Goal: Task Accomplishment & Management: Use online tool/utility

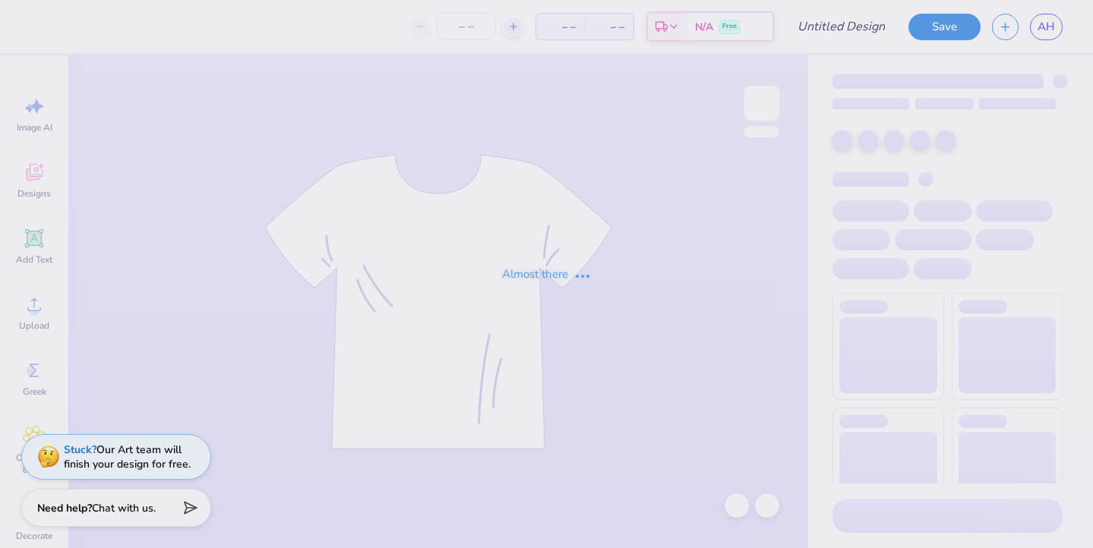
type input "Matching sweatsets for DTb"
type input "24"
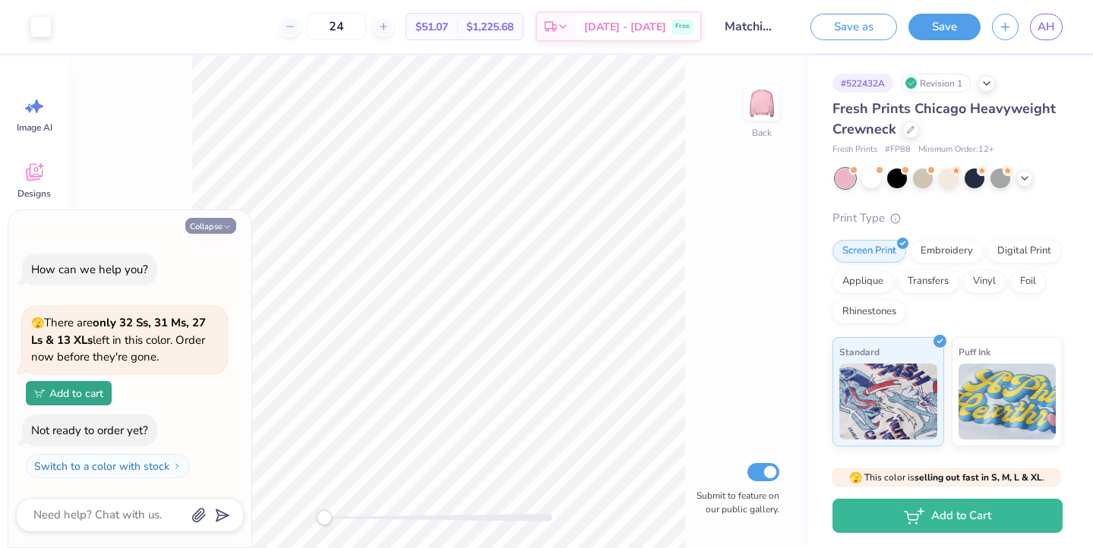
click at [207, 223] on button "Collapse" at bounding box center [210, 226] width 51 height 16
type textarea "x"
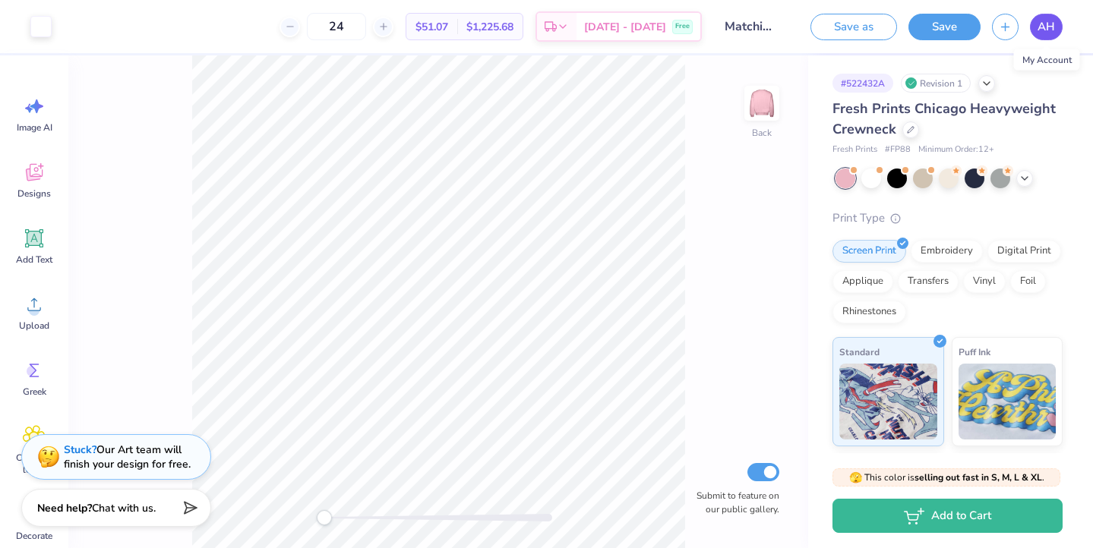
click at [1050, 27] on span "AH" at bounding box center [1046, 26] width 17 height 17
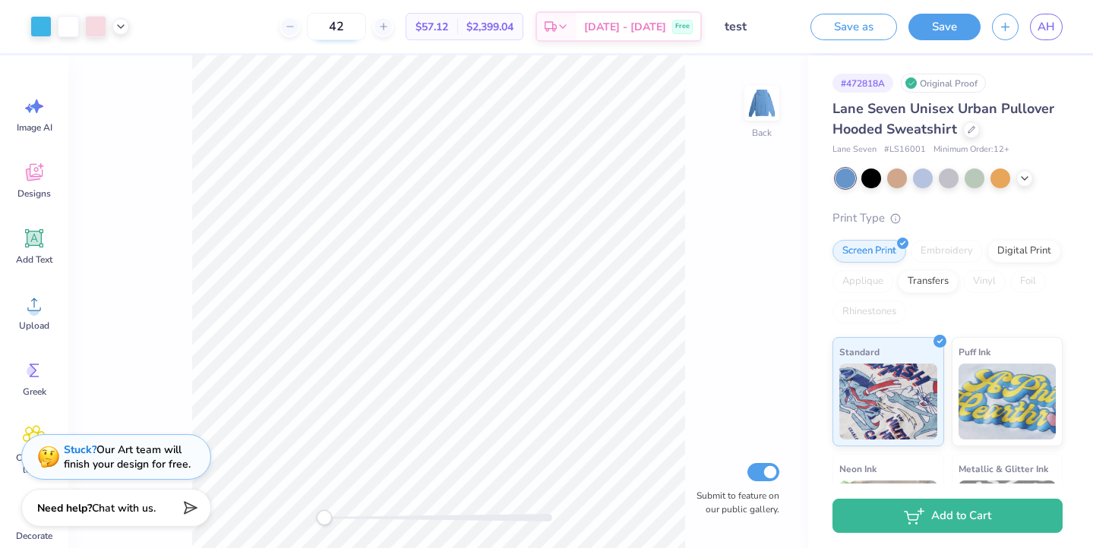
click at [366, 25] on input "42" at bounding box center [336, 26] width 59 height 27
type input "4"
type input "12"
click at [1050, 25] on span "AH" at bounding box center [1046, 26] width 17 height 17
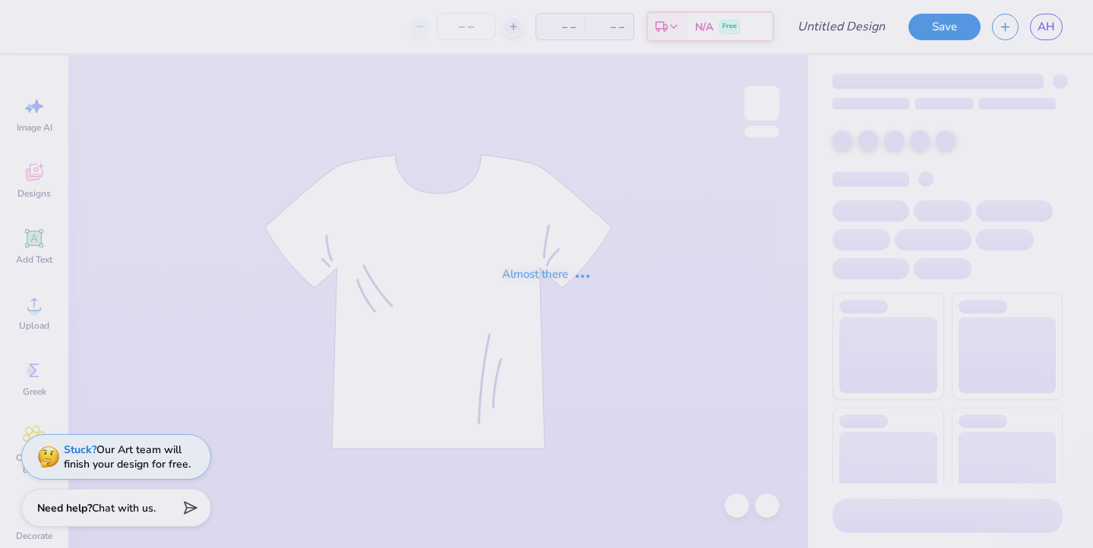
type input "Matching sweatsets for DTb"
type input "24"
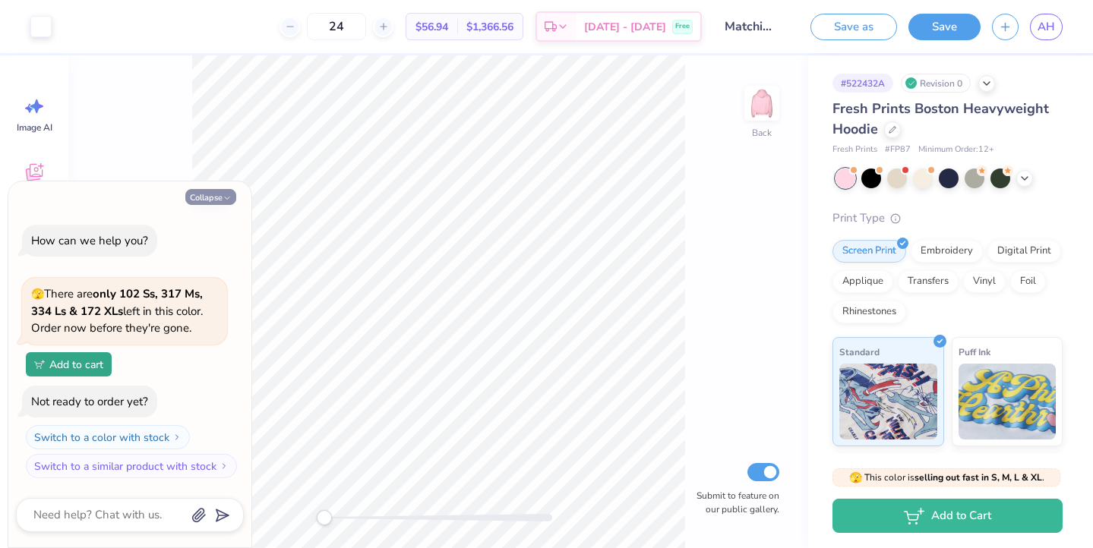
click at [220, 197] on button "Collapse" at bounding box center [210, 197] width 51 height 16
type textarea "x"
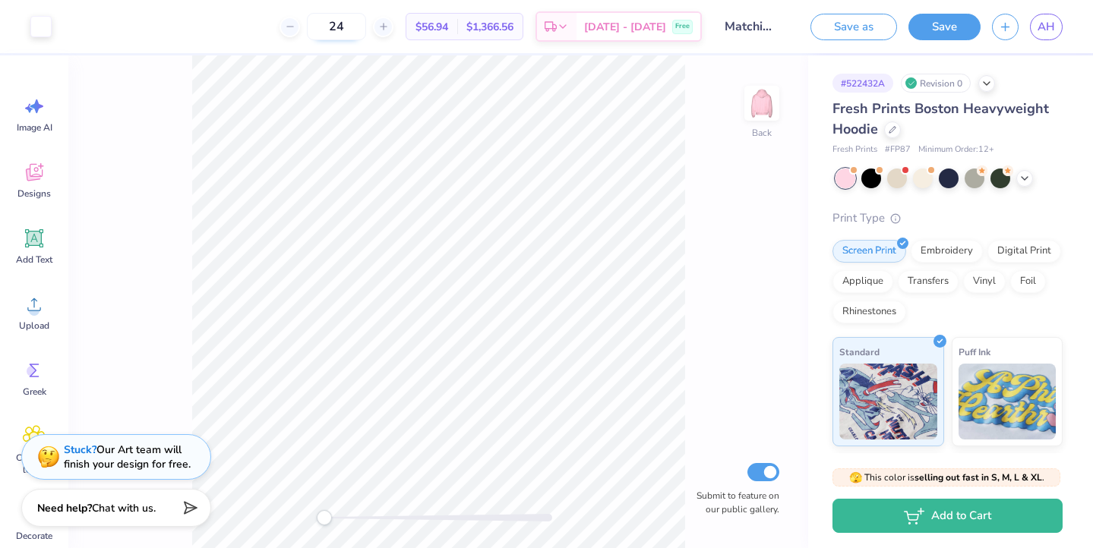
click at [366, 27] on input "24" at bounding box center [336, 26] width 59 height 27
type input "2"
type input "12"
click at [1048, 124] on div "Fresh Prints Boston Heavyweight Hoodie" at bounding box center [947, 119] width 230 height 41
click at [889, 129] on icon at bounding box center [893, 129] width 8 height 8
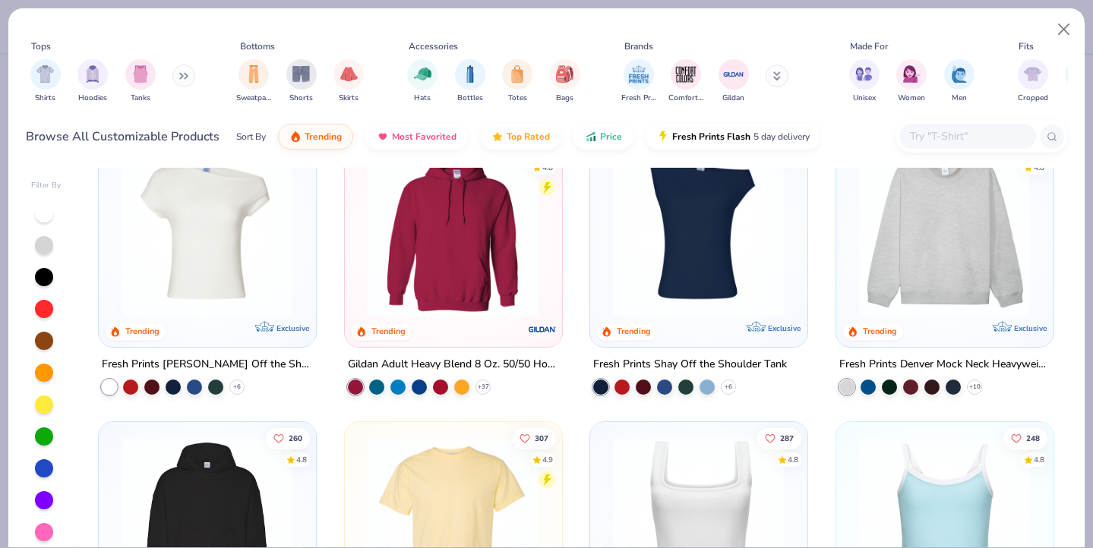
scroll to position [49, 0]
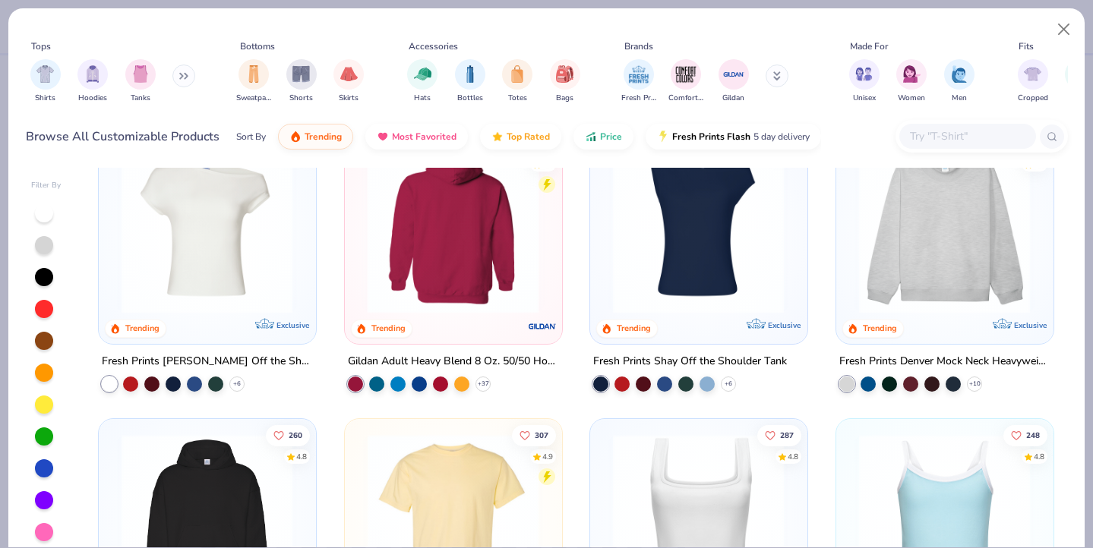
click at [359, 257] on img at bounding box center [266, 228] width 186 height 172
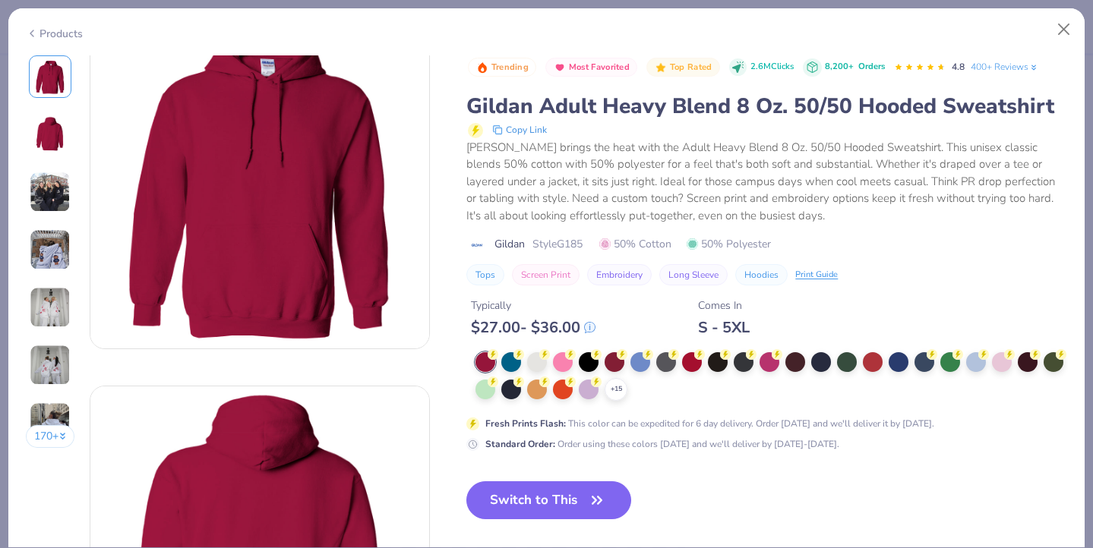
scroll to position [48, 0]
click at [1001, 362] on div at bounding box center [1002, 361] width 20 height 20
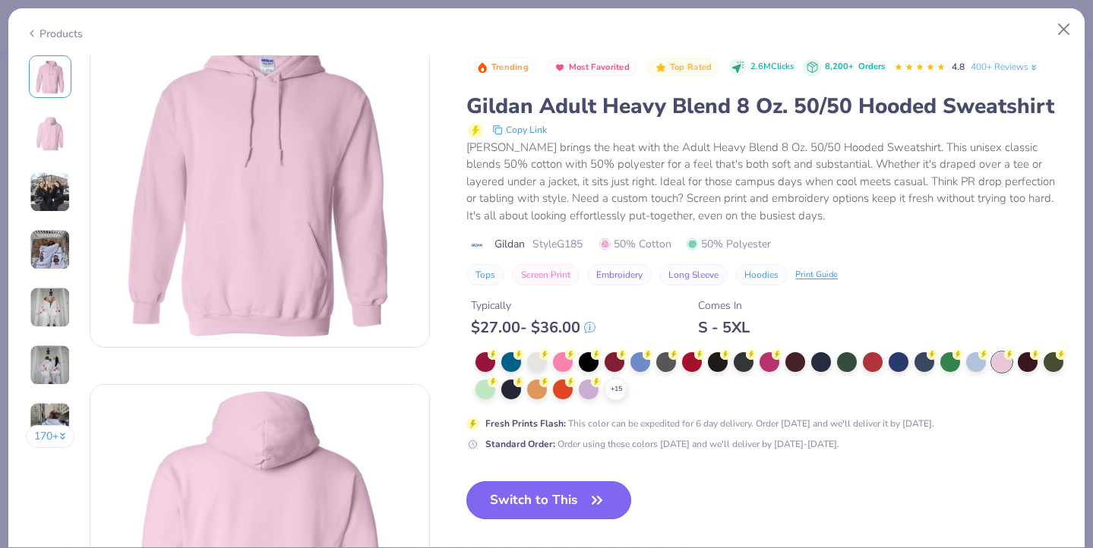
click at [557, 498] on button "Switch to This" at bounding box center [548, 501] width 165 height 38
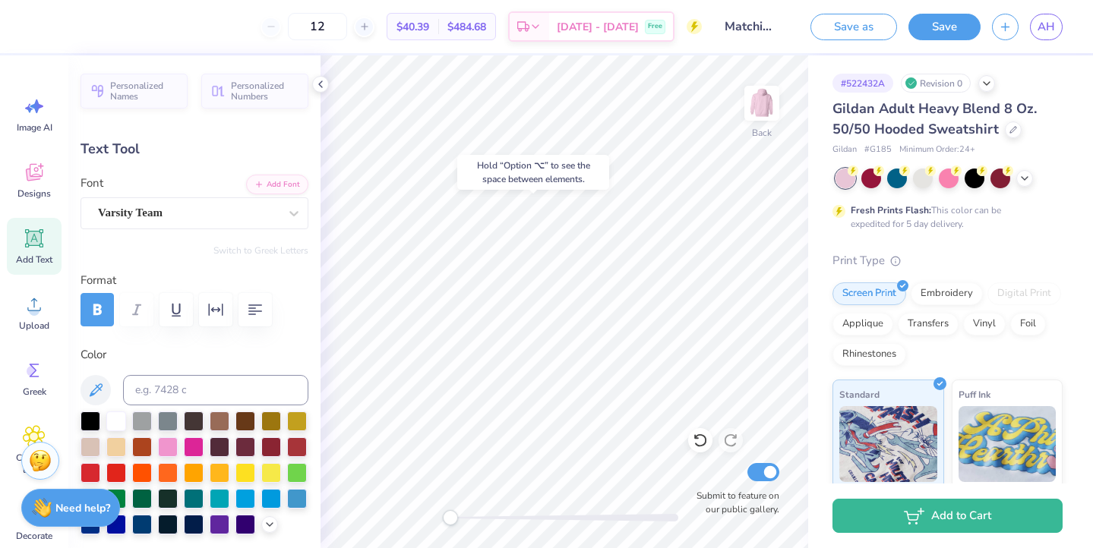
type input "4.57"
type input "1.32"
type input "9.34"
type input "11.00"
type input "1.48"
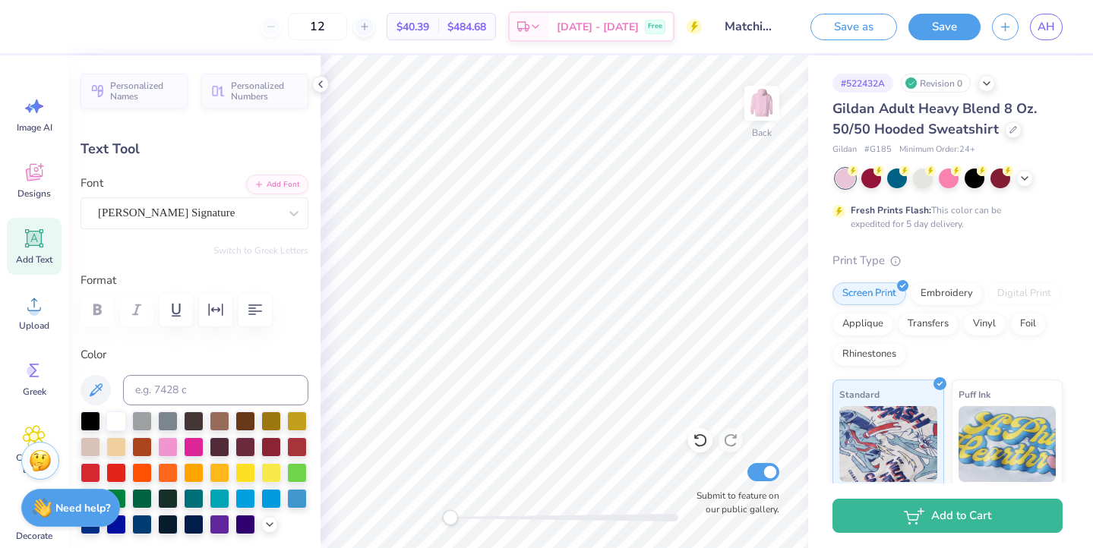
type input "8.23"
type input "9.08"
type input "3.58"
type input "3.00"
click at [20, 523] on div "Decorate" at bounding box center [34, 522] width 55 height 57
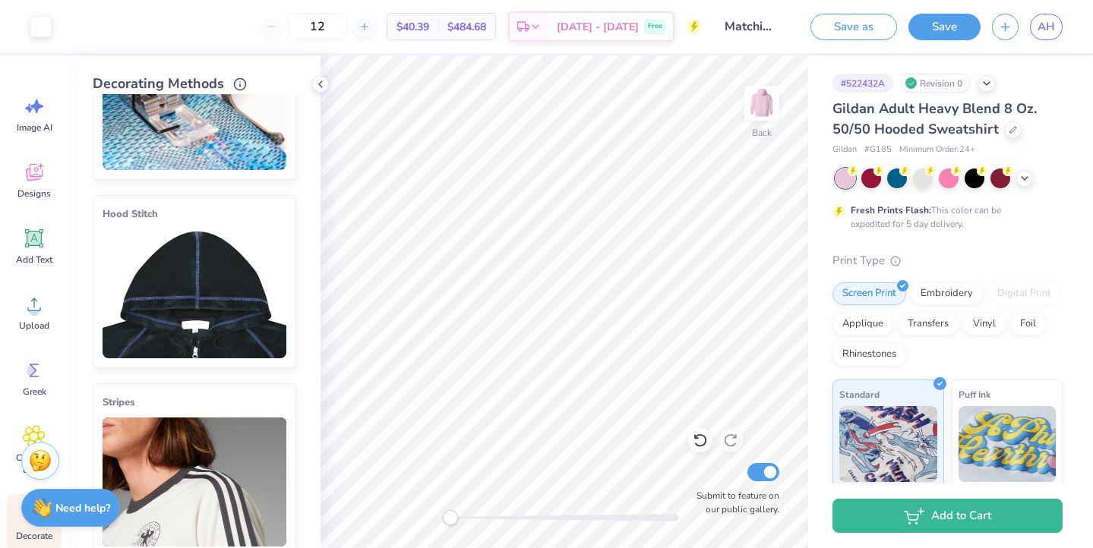
scroll to position [122, 0]
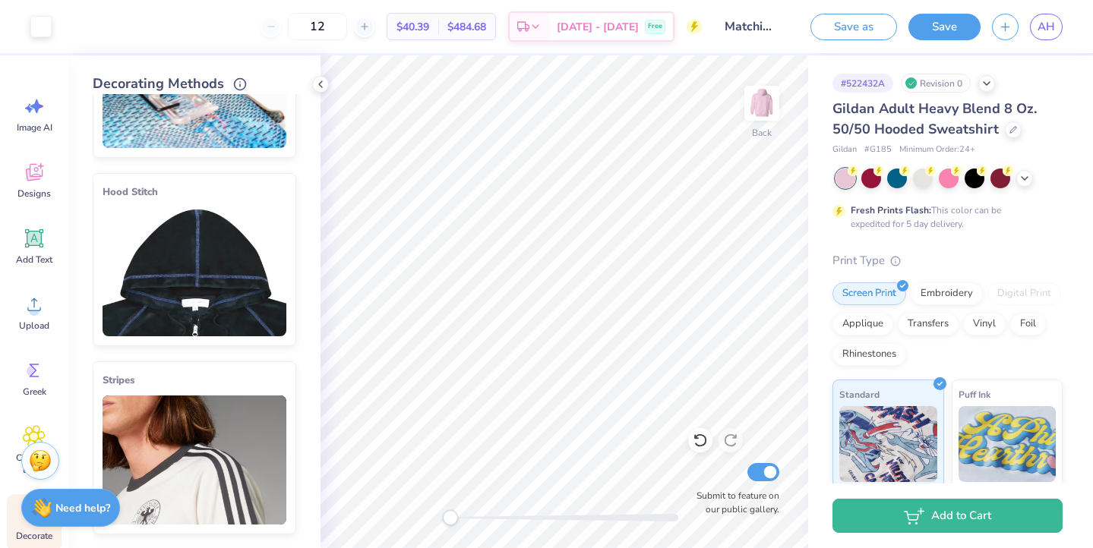
click at [245, 268] on img at bounding box center [195, 271] width 184 height 129
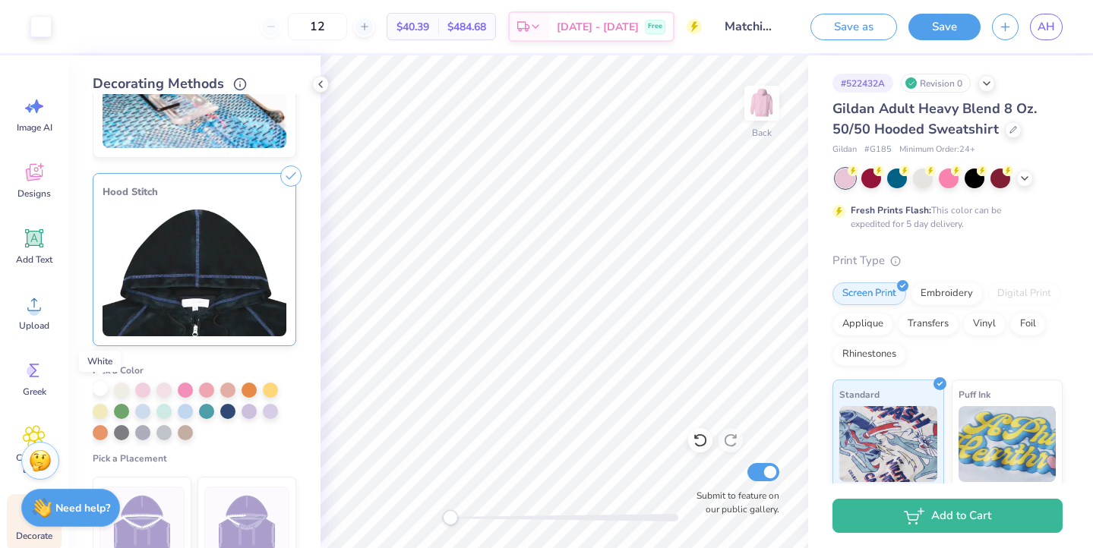
click at [103, 385] on div at bounding box center [100, 388] width 15 height 15
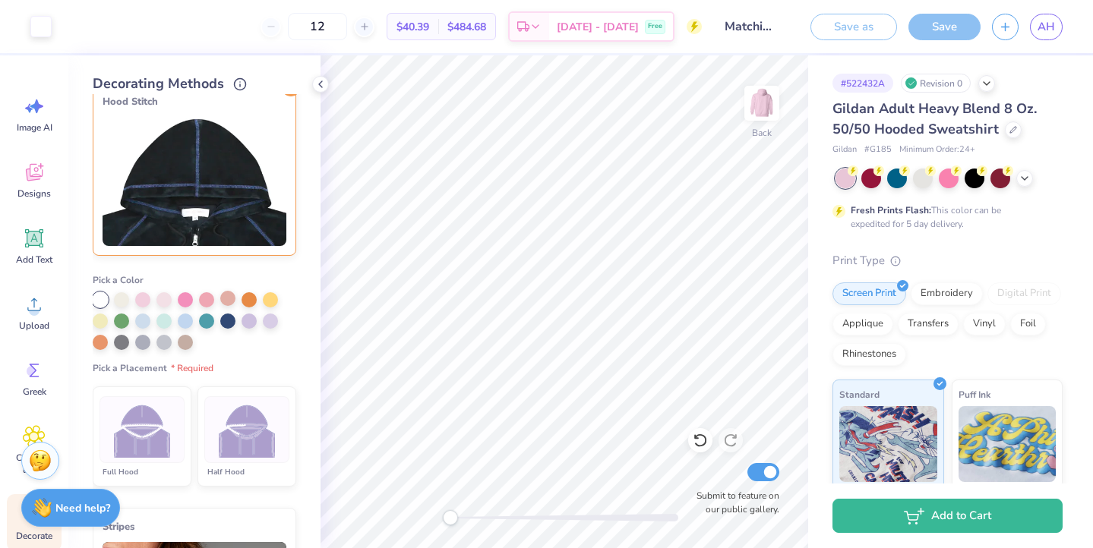
scroll to position [256, 0]
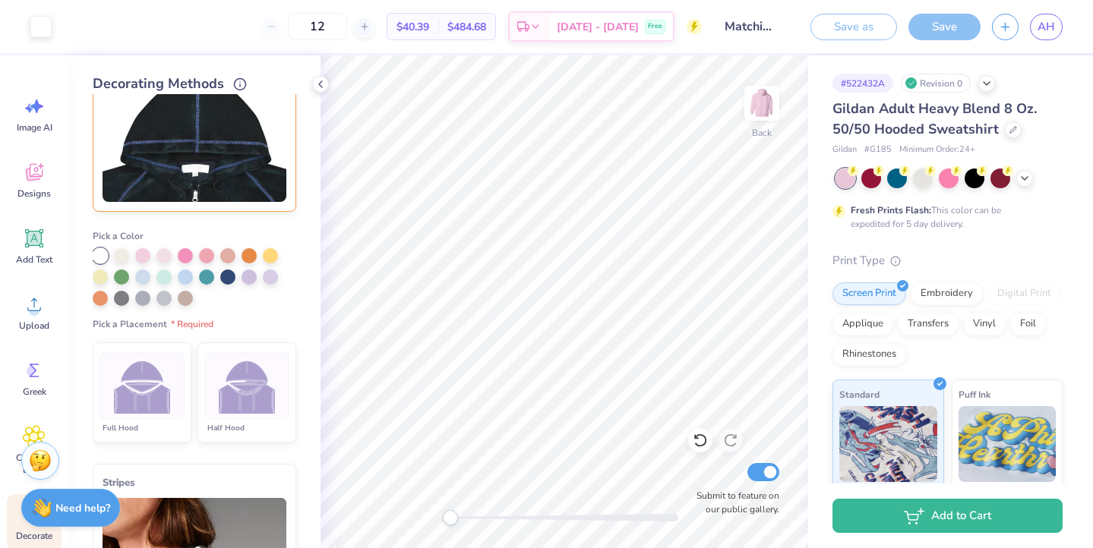
click at [242, 395] on img at bounding box center [247, 386] width 57 height 57
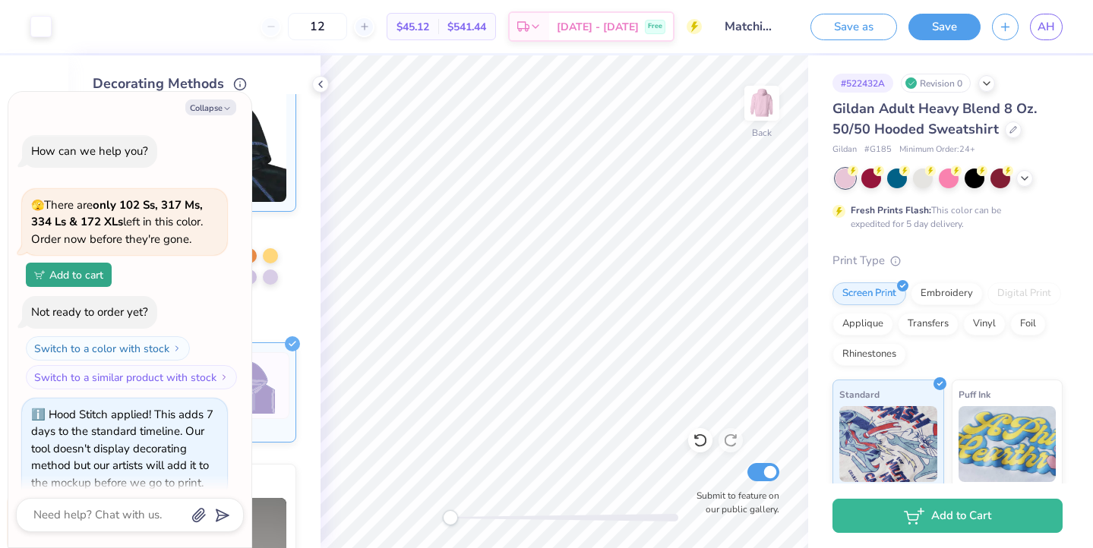
scroll to position [21, 0]
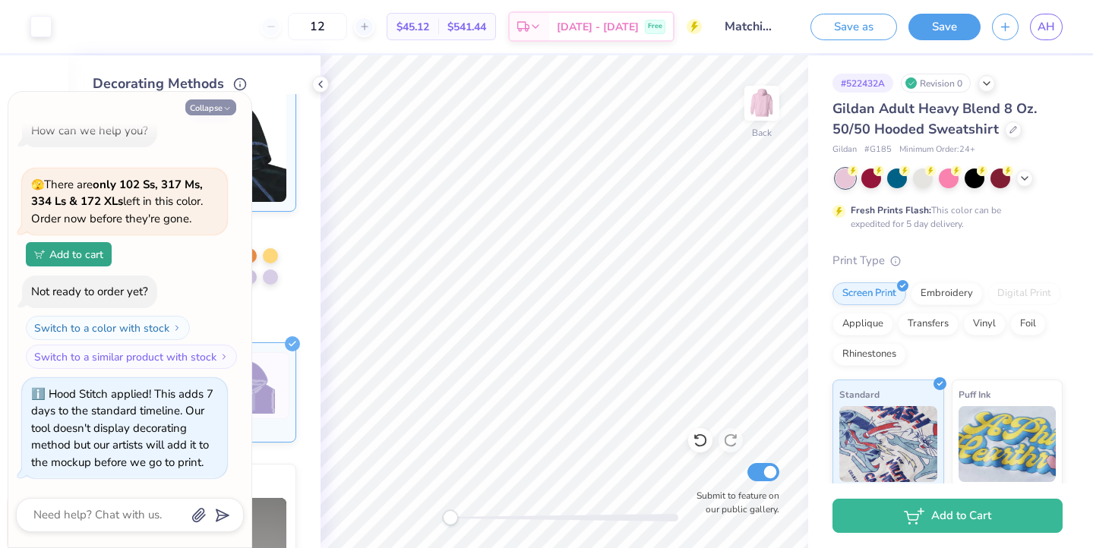
click at [218, 105] on button "Collapse" at bounding box center [210, 108] width 51 height 16
type textarea "x"
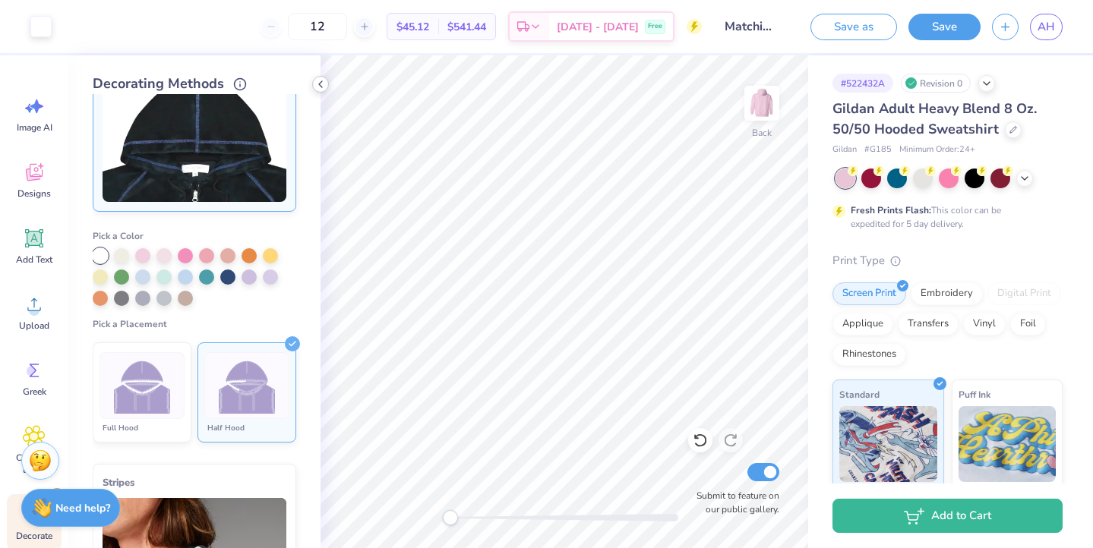
click at [321, 81] on icon at bounding box center [320, 84] width 12 height 12
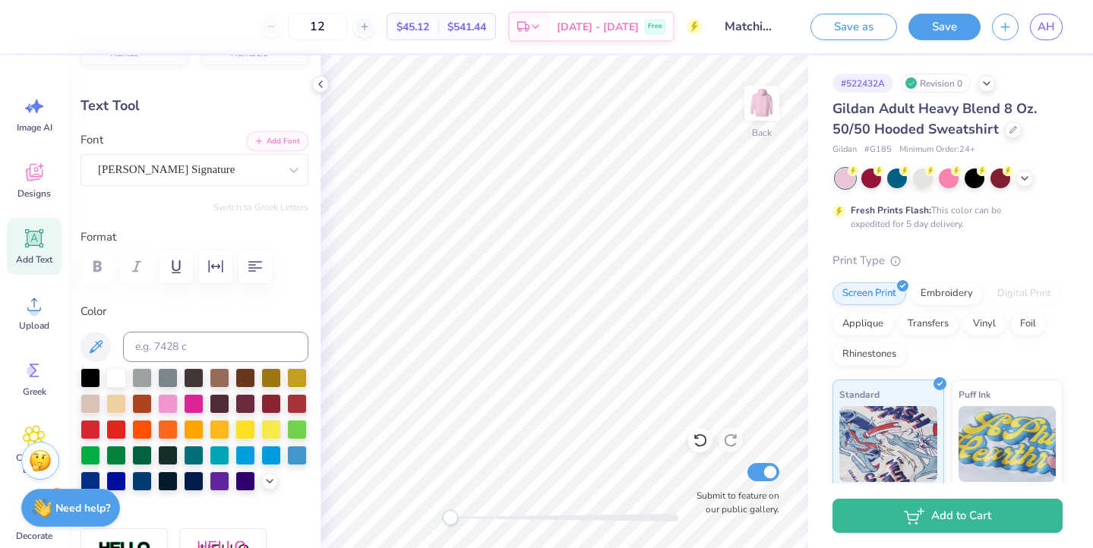
scroll to position [0, 0]
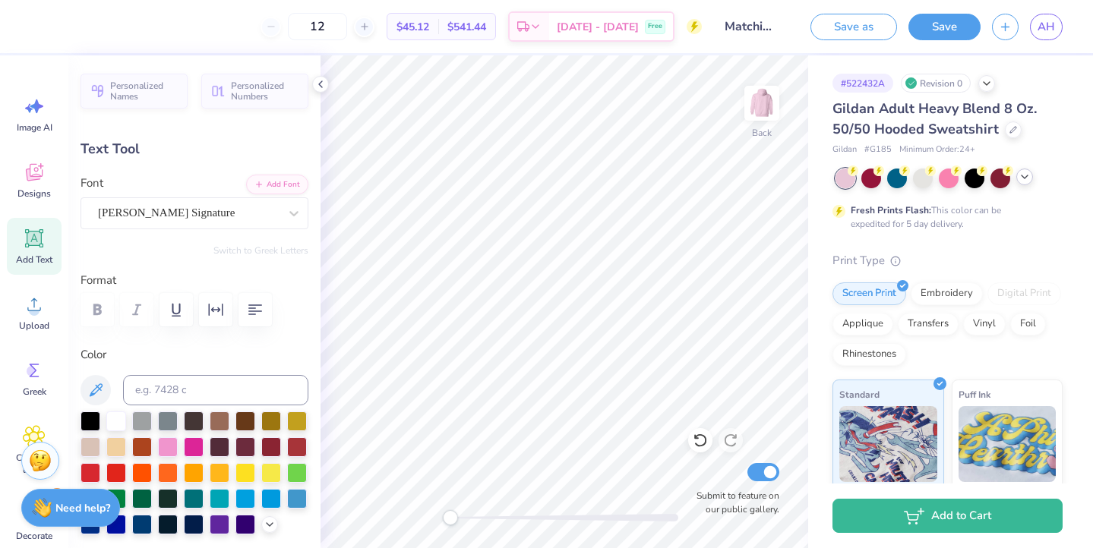
click at [1025, 177] on polyline at bounding box center [1025, 176] width 6 height 3
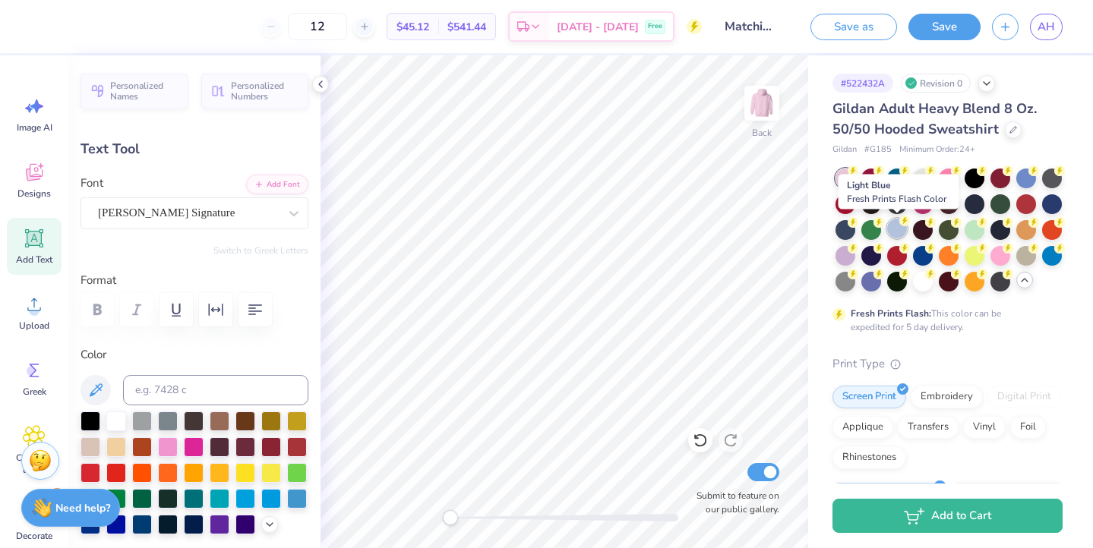
click at [891, 231] on div at bounding box center [897, 229] width 20 height 20
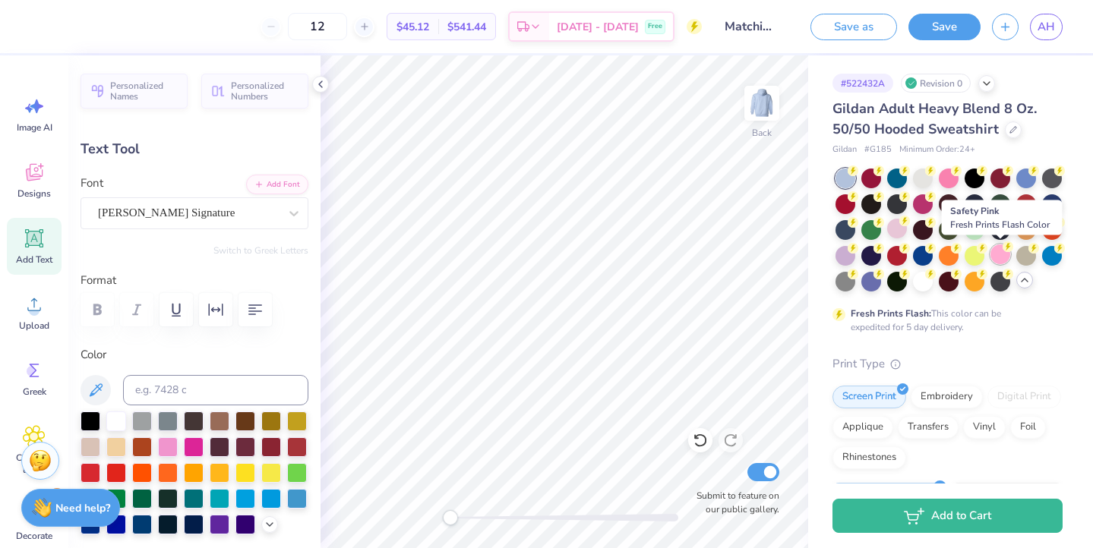
click at [997, 257] on div at bounding box center [1000, 255] width 20 height 20
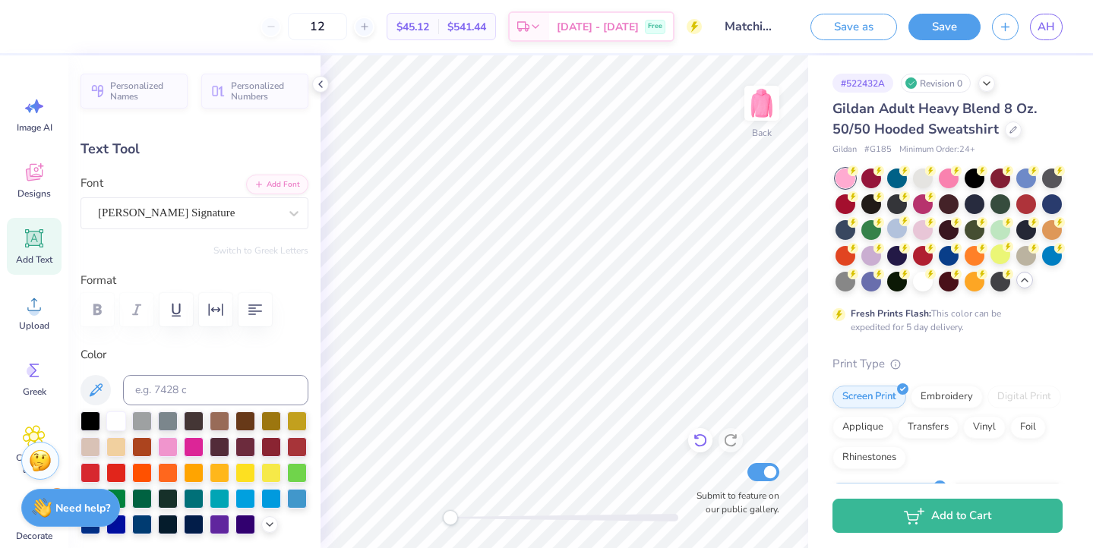
click at [697, 438] on icon at bounding box center [696, 437] width 3 height 3
type input "8.23"
click at [697, 438] on icon at bounding box center [696, 437] width 3 height 3
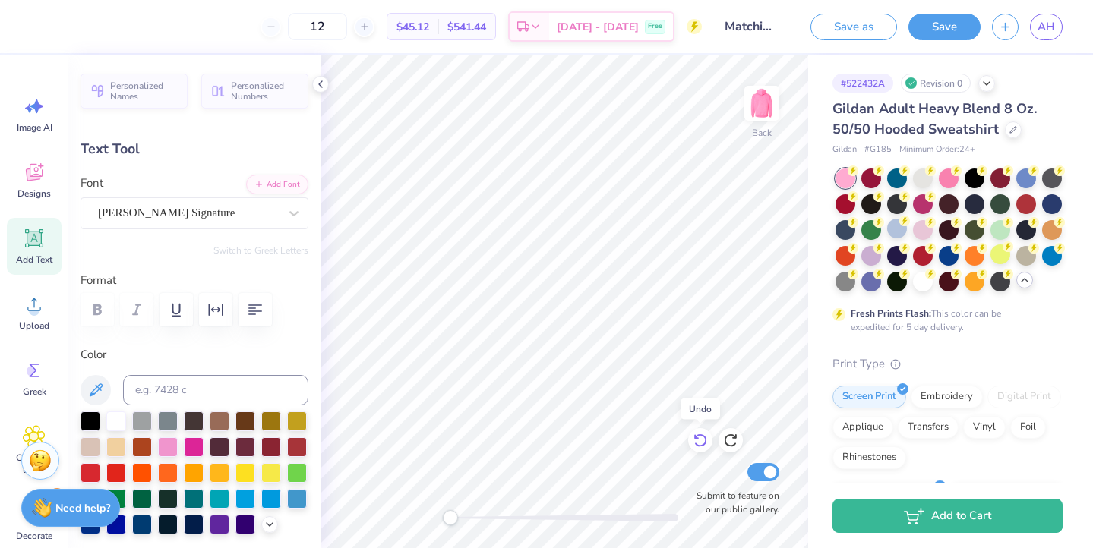
click at [697, 438] on icon at bounding box center [696, 437] width 3 height 3
click at [1010, 131] on icon at bounding box center [1013, 129] width 8 height 8
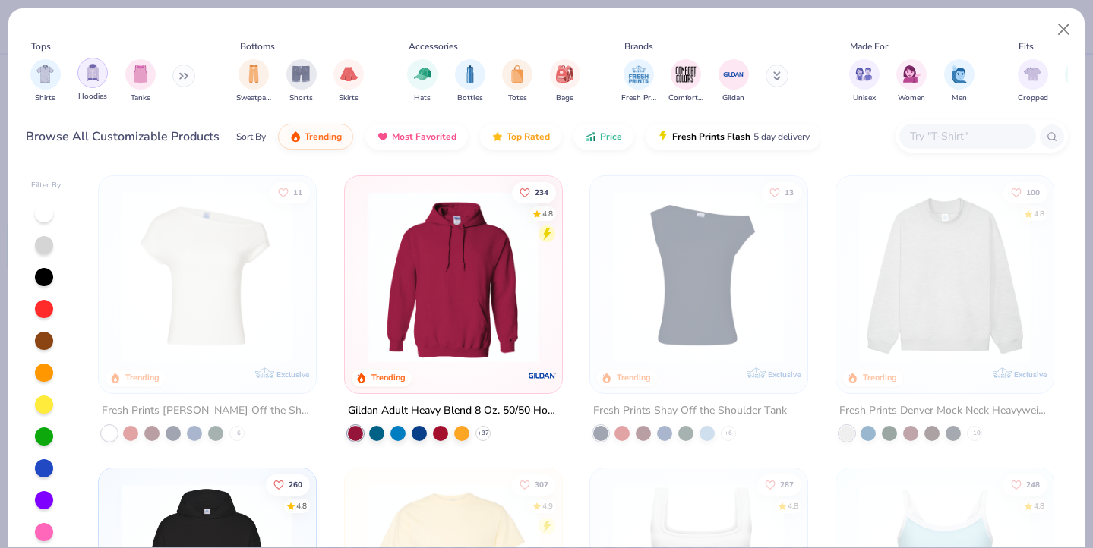
click at [95, 71] on img "filter for Hoodies" at bounding box center [92, 72] width 17 height 17
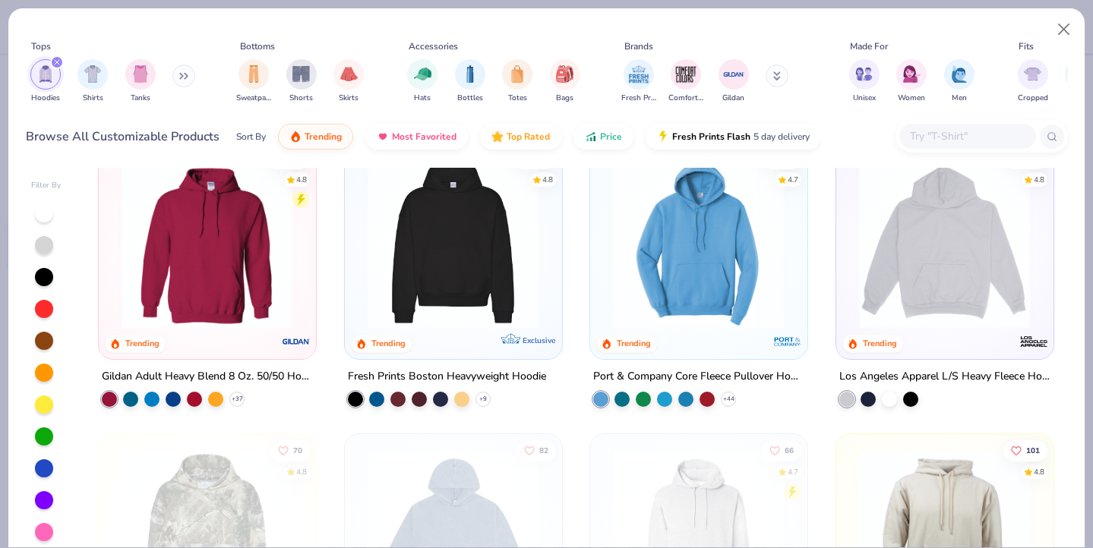
scroll to position [36, 0]
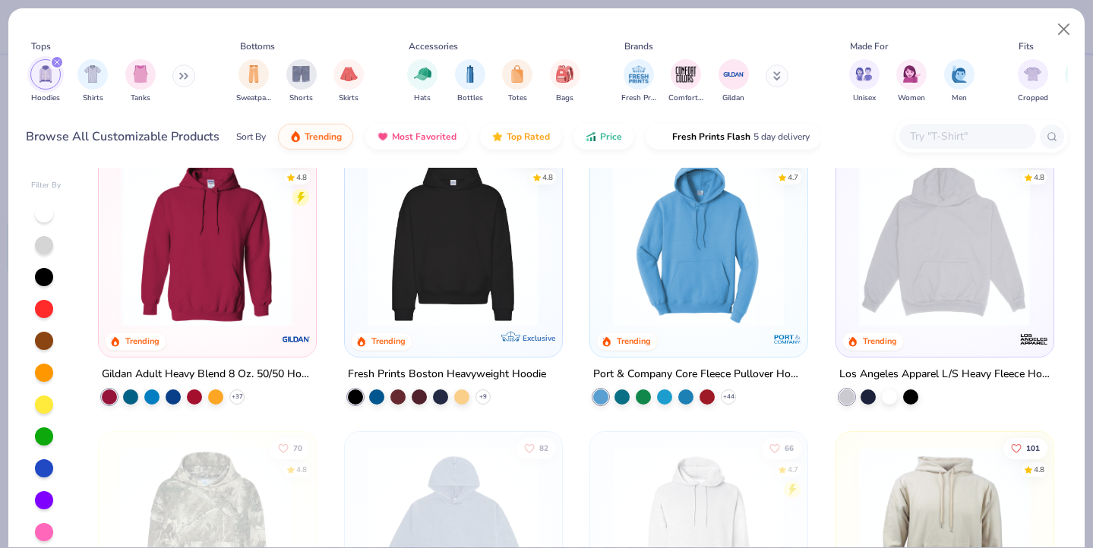
click at [464, 270] on img at bounding box center [453, 241] width 186 height 172
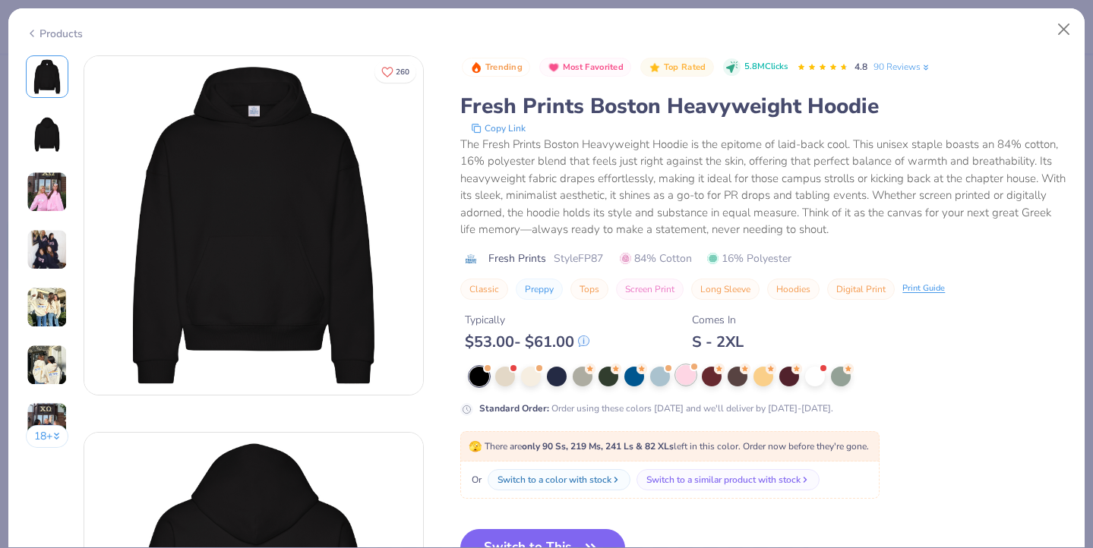
click at [696, 373] on div at bounding box center [686, 375] width 20 height 20
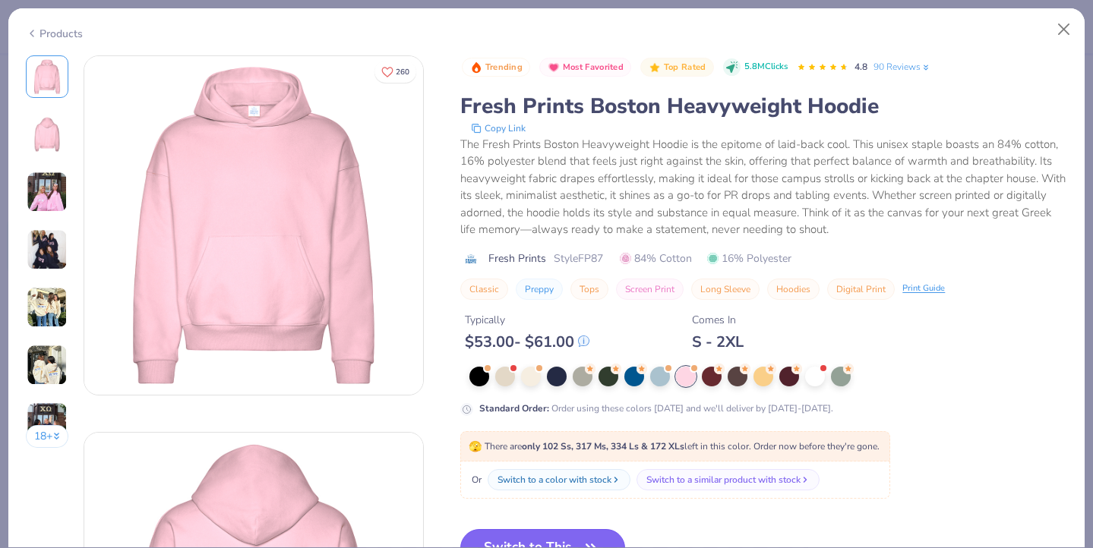
click at [581, 539] on span "button" at bounding box center [590, 548] width 21 height 21
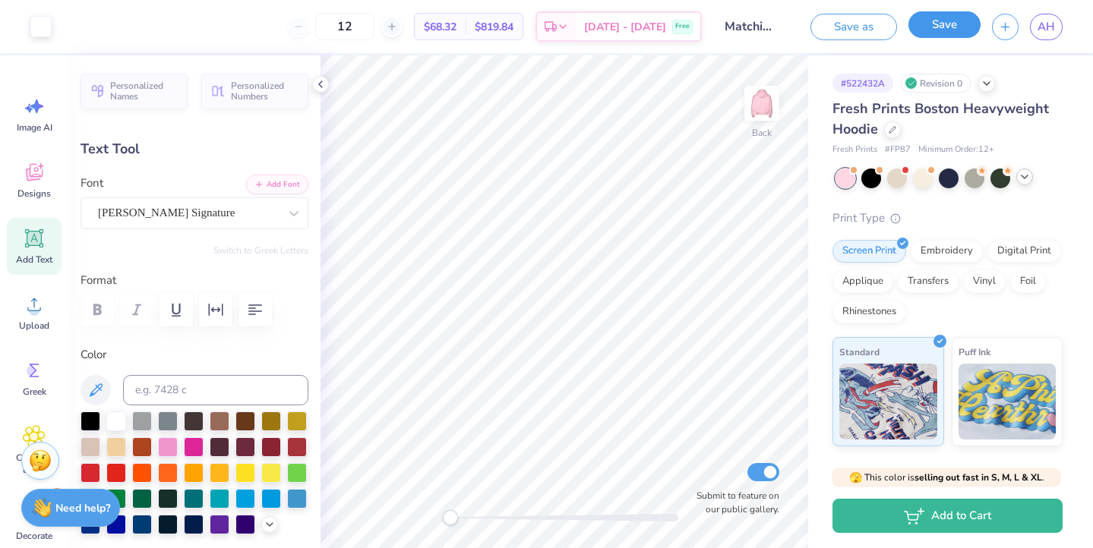
click at [955, 21] on button "Save" at bounding box center [944, 24] width 72 height 27
